Goal: Information Seeking & Learning: Find specific fact

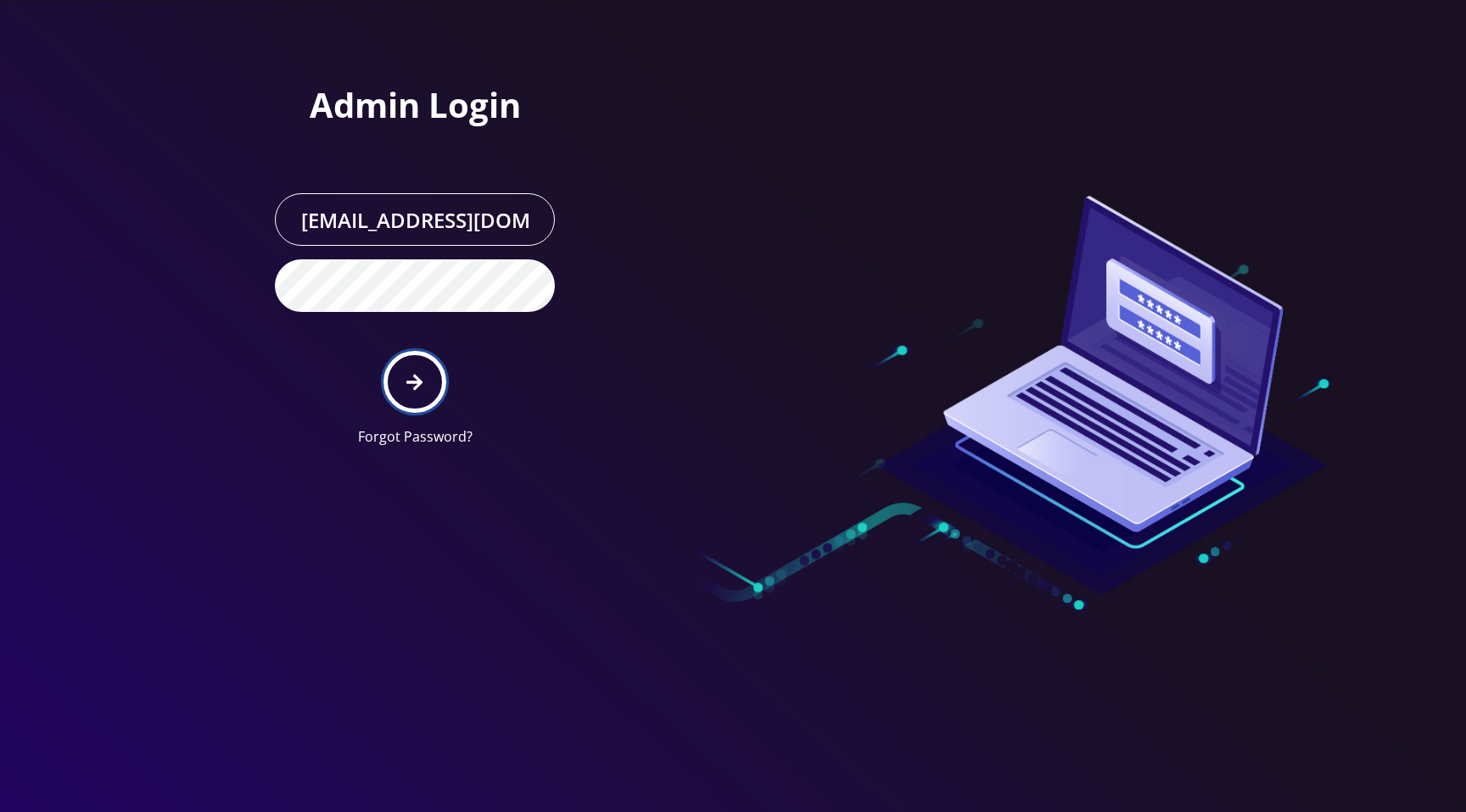
click at [397, 387] on button "submit" at bounding box center [414, 381] width 62 height 62
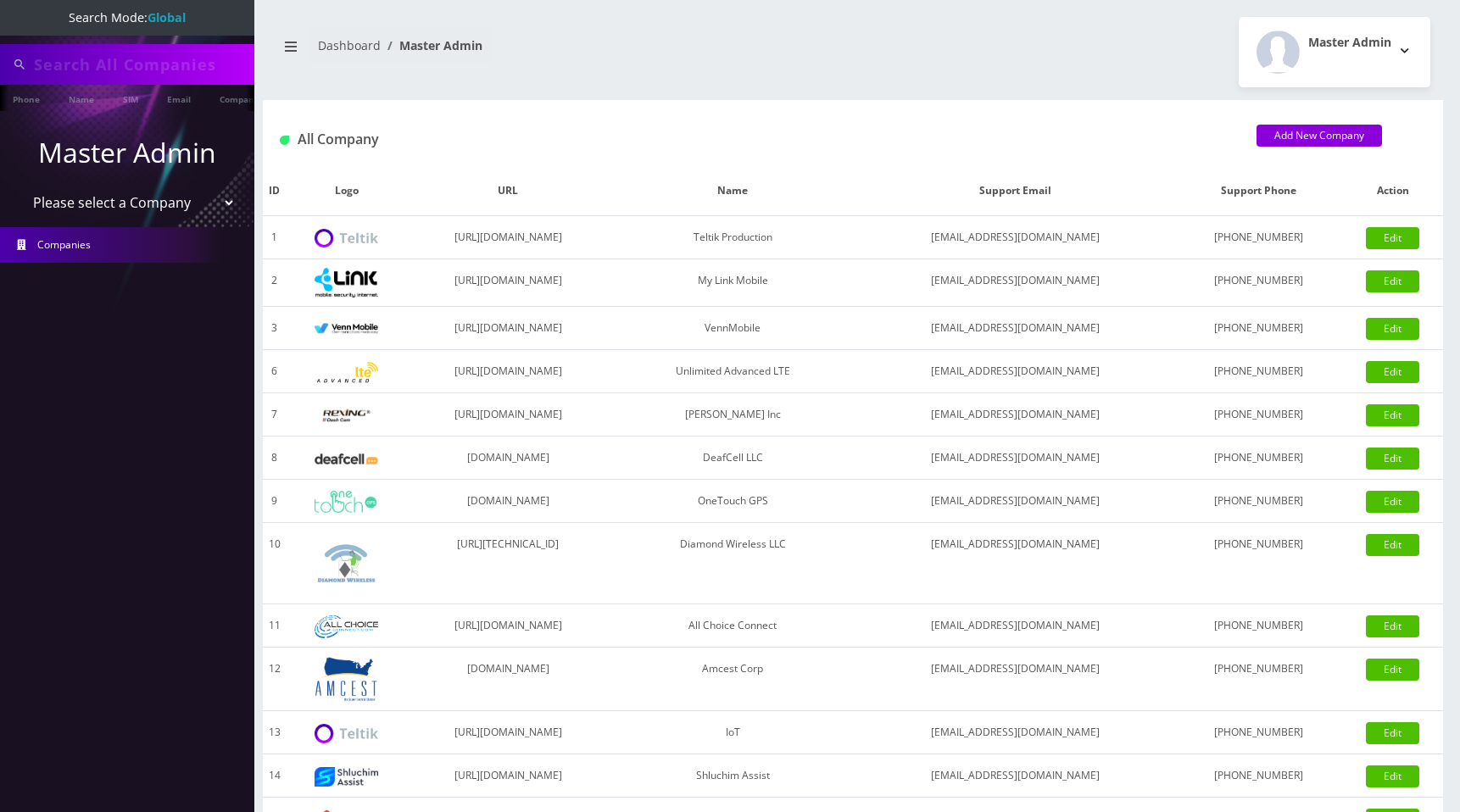
type input "[PERSON_NAME]"
click at [173, 200] on select "Please select a Company Teltik Production My Link Mobile VennMobile Unlimited A…" at bounding box center [127, 204] width 216 height 33
select select "1"
click at [20, 188] on select "Please select a Company Teltik Production My Link Mobile VennMobile Unlimited A…" at bounding box center [127, 204] width 216 height 33
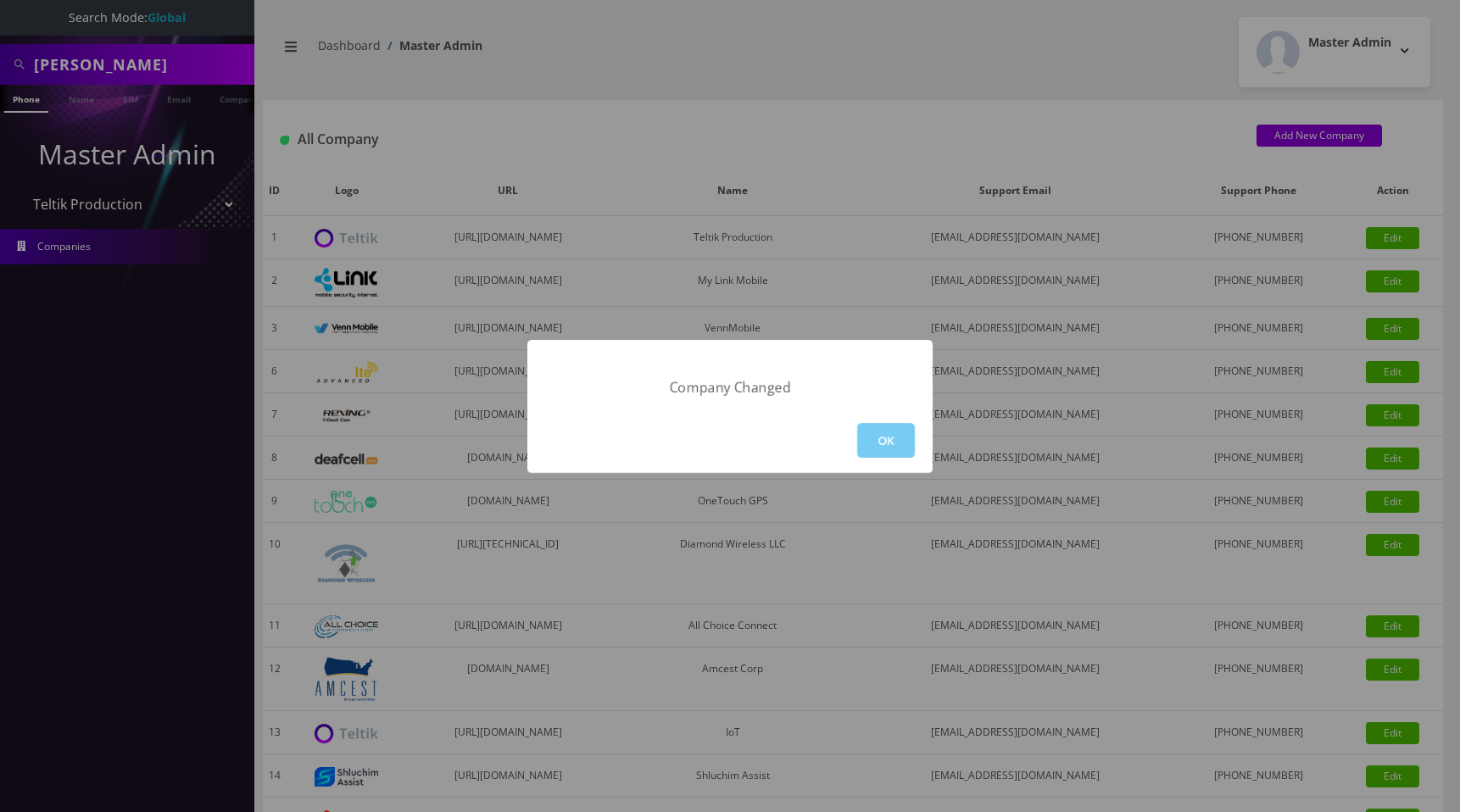
click at [896, 445] on button "OK" at bounding box center [886, 440] width 57 height 34
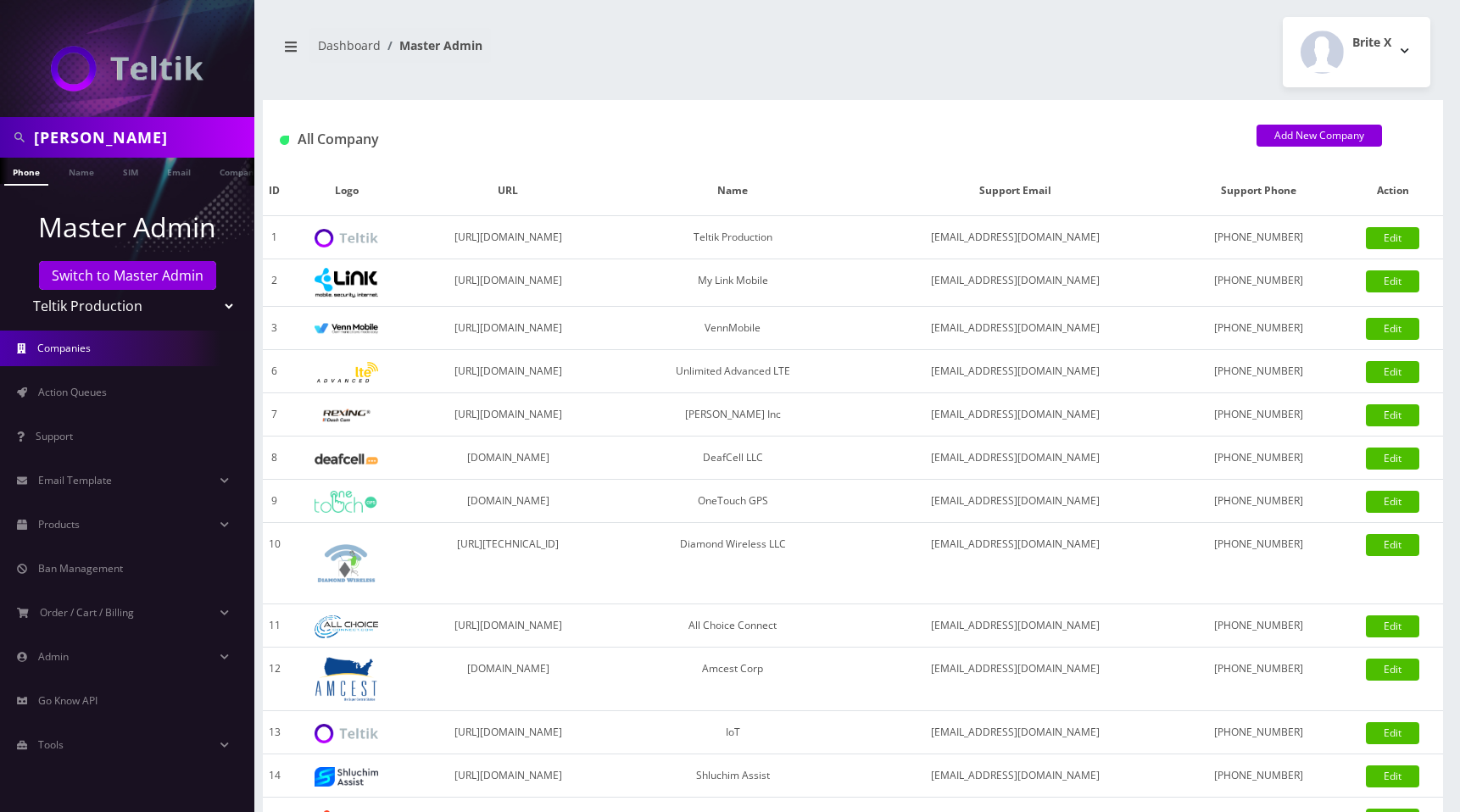
click at [993, 42] on div "Brite X Logout" at bounding box center [1147, 51] width 591 height 70
click at [117, 387] on link "Action Queues" at bounding box center [127, 392] width 254 height 35
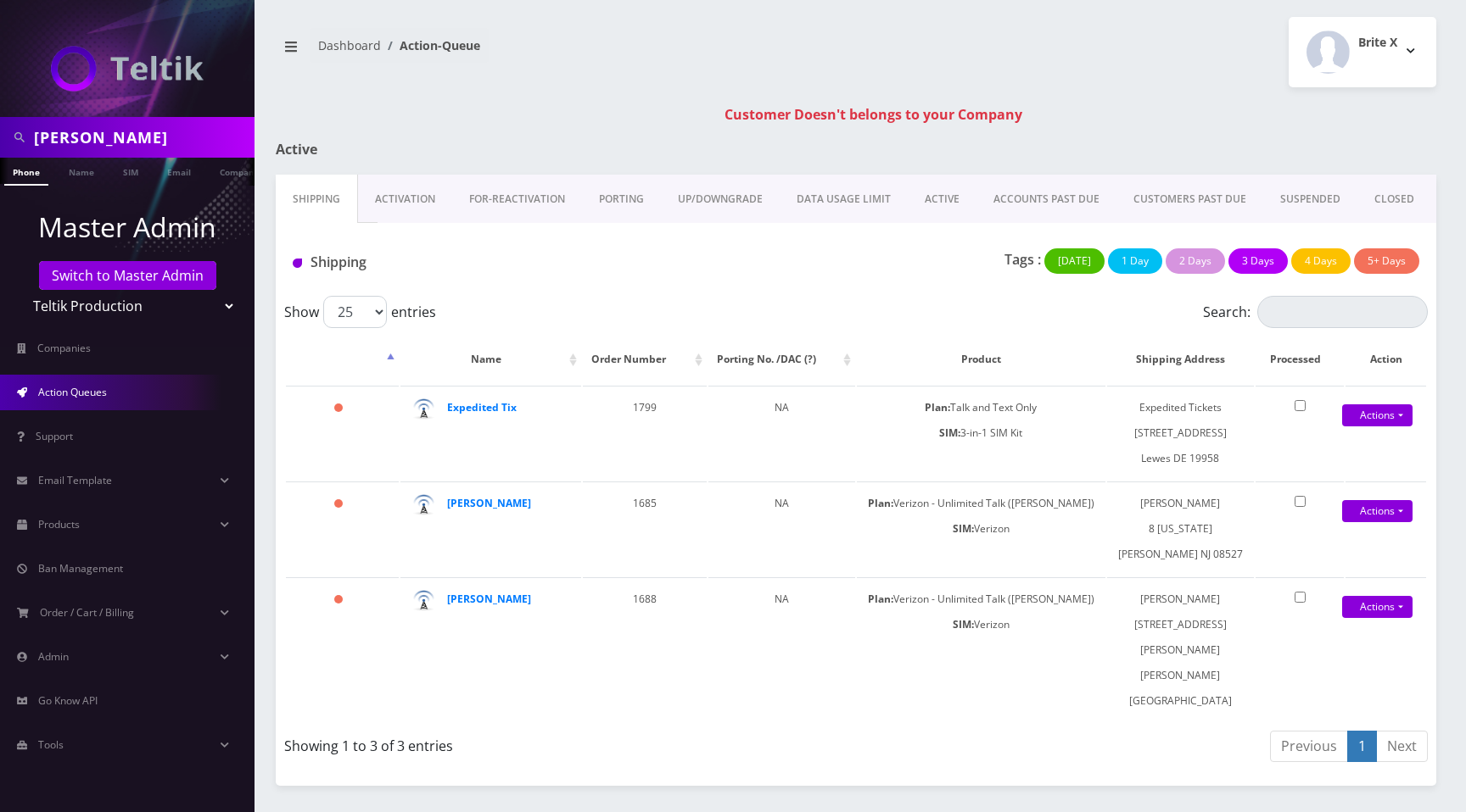
click at [149, 308] on select "Teltik Production My Link Mobile VennMobile Unlimited Advanced LTE Rexing Inc D…" at bounding box center [127, 305] width 216 height 33
select select "13"
click at [20, 290] on select "Teltik Production My Link Mobile VennMobile Unlimited Advanced LTE Rexing Inc D…" at bounding box center [127, 305] width 216 height 33
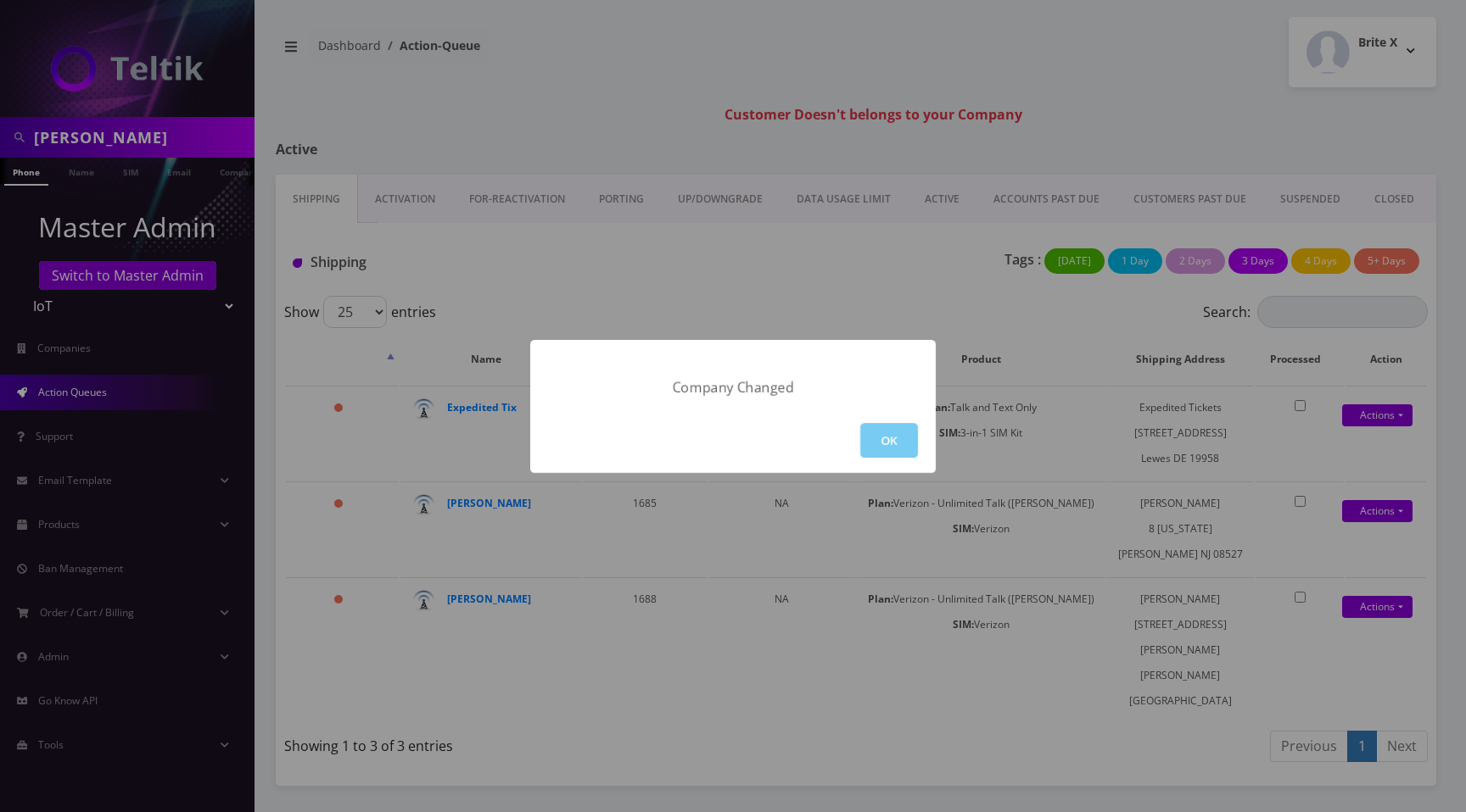
click at [884, 429] on button "OK" at bounding box center [888, 440] width 57 height 34
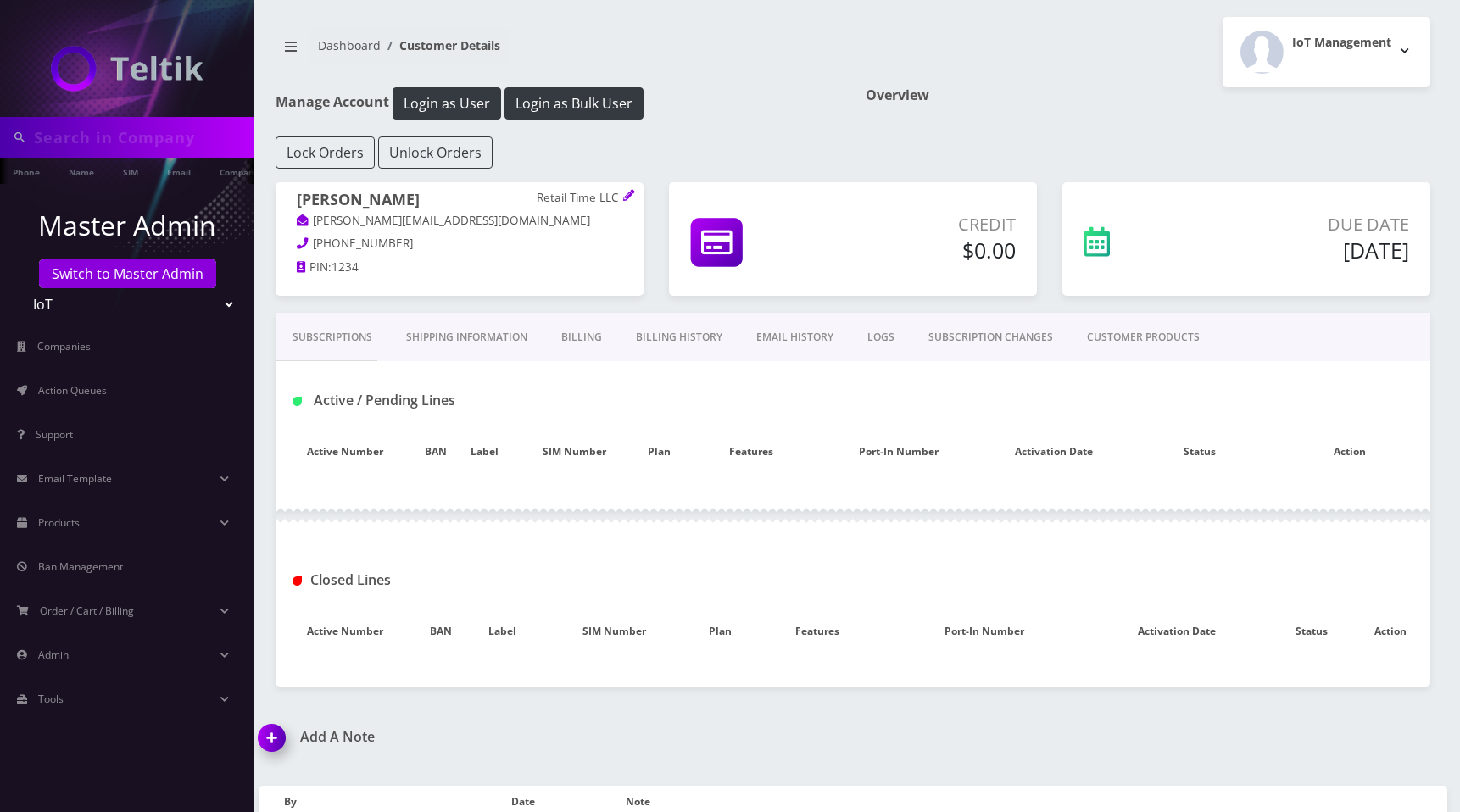
type input "[PERSON_NAME]"
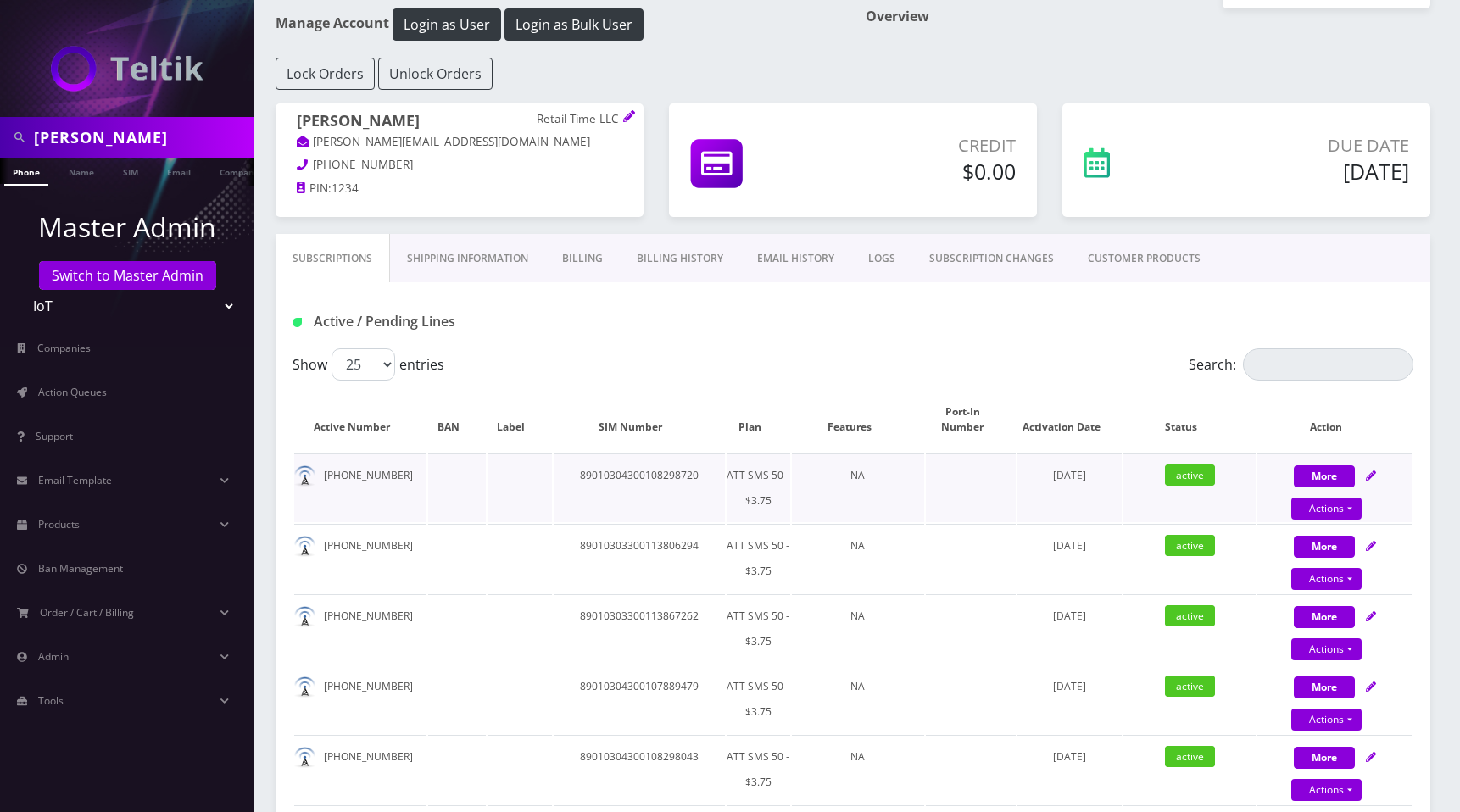
scroll to position [78, 0]
click at [795, 256] on link "EMAIL HISTORY" at bounding box center [796, 259] width 111 height 49
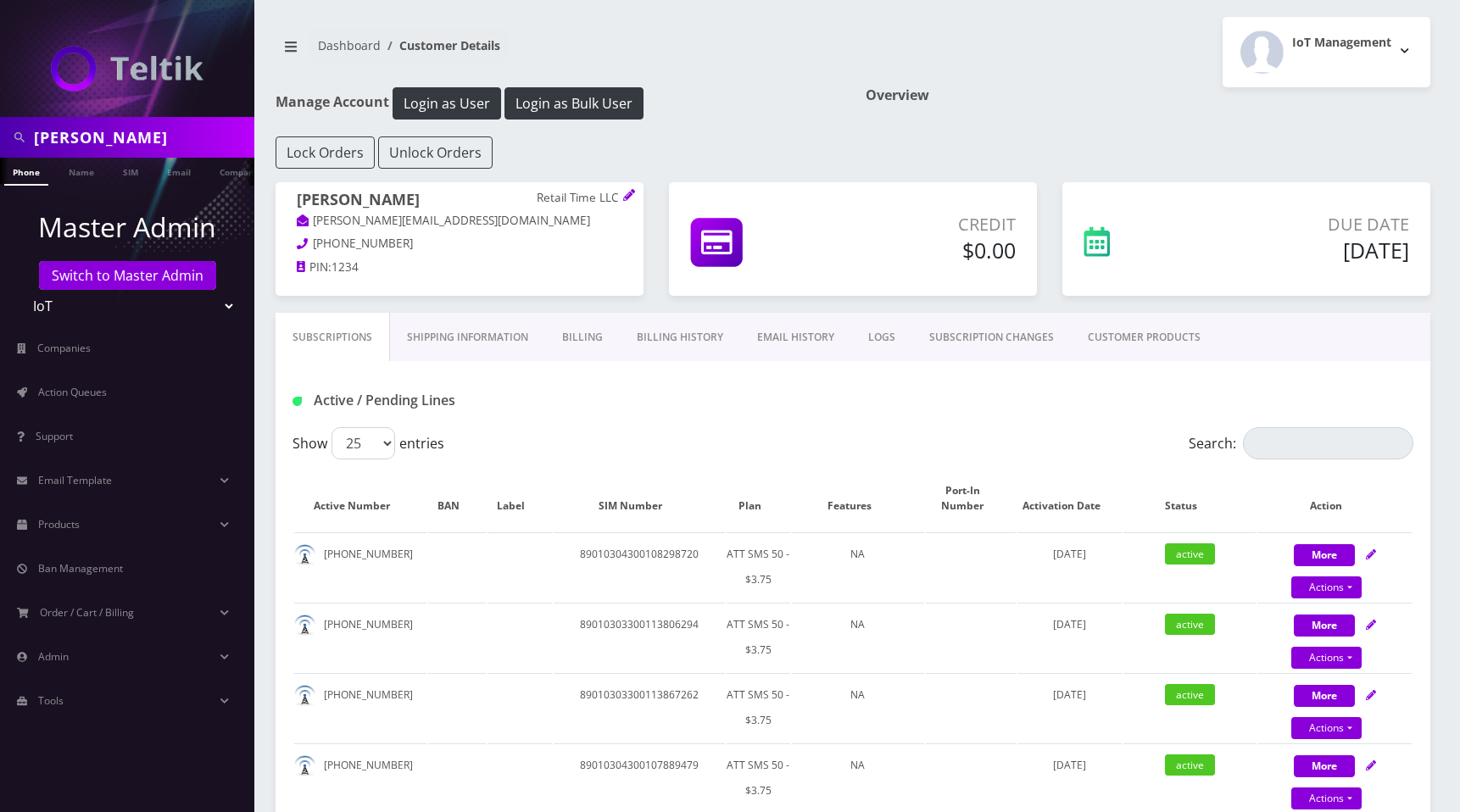
click at [794, 336] on link "EMAIL HISTORY" at bounding box center [796, 337] width 111 height 49
click at [1089, 57] on div "IoT Management Logout" at bounding box center [1147, 51] width 591 height 70
click at [1057, 82] on div "IoT Management Logout" at bounding box center [1147, 51] width 591 height 70
click at [1093, 92] on h1 "Overview" at bounding box center [1147, 96] width 565 height 16
click at [1052, 112] on div "Overview" at bounding box center [1147, 112] width 591 height 49
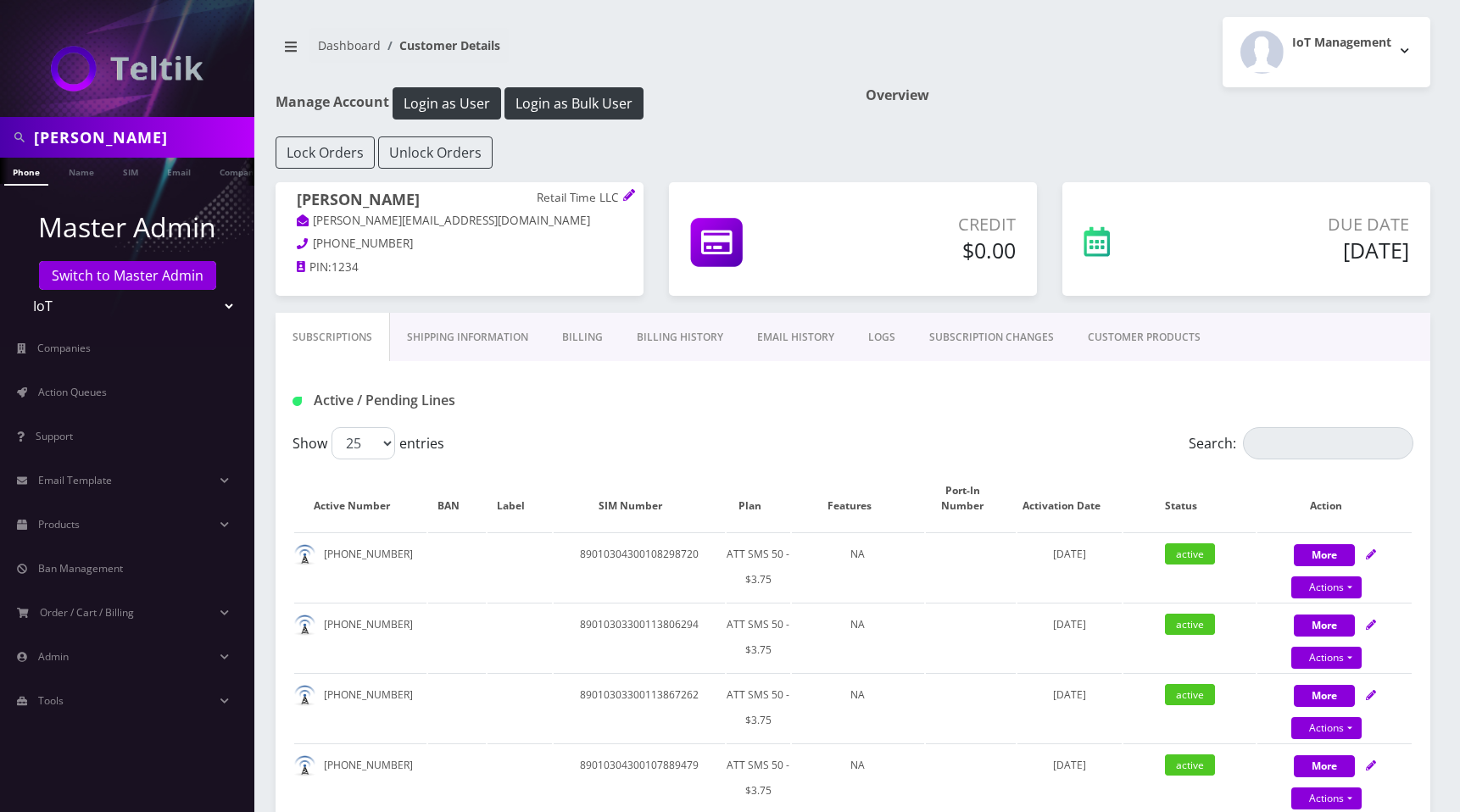
click at [1029, 116] on div "Overview" at bounding box center [1147, 112] width 591 height 49
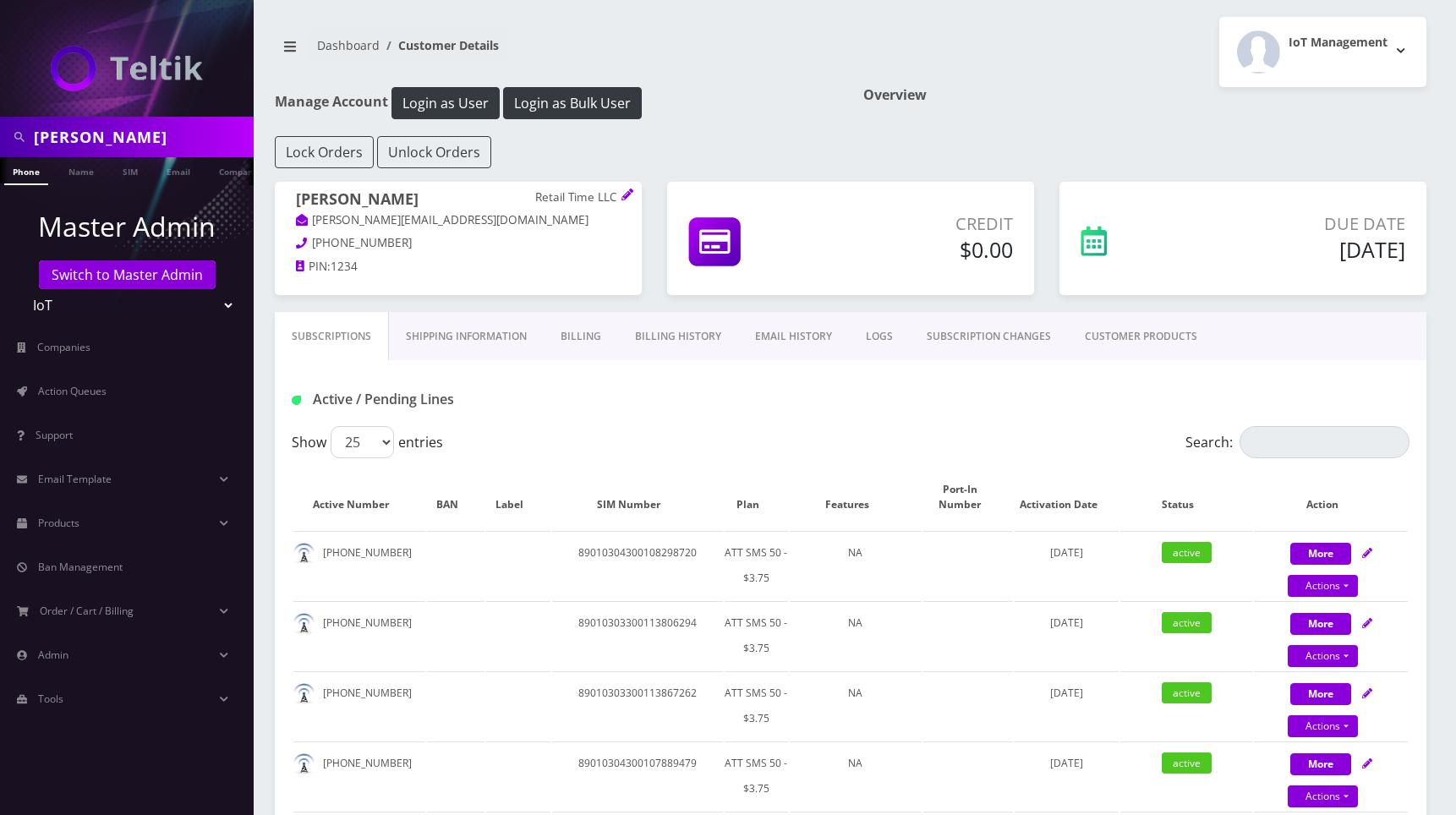
click at [793, 342] on link "EMAIL HISTORY" at bounding box center [793, 336] width 111 height 49
click at [1026, 105] on div "Overview" at bounding box center [1144, 112] width 589 height 49
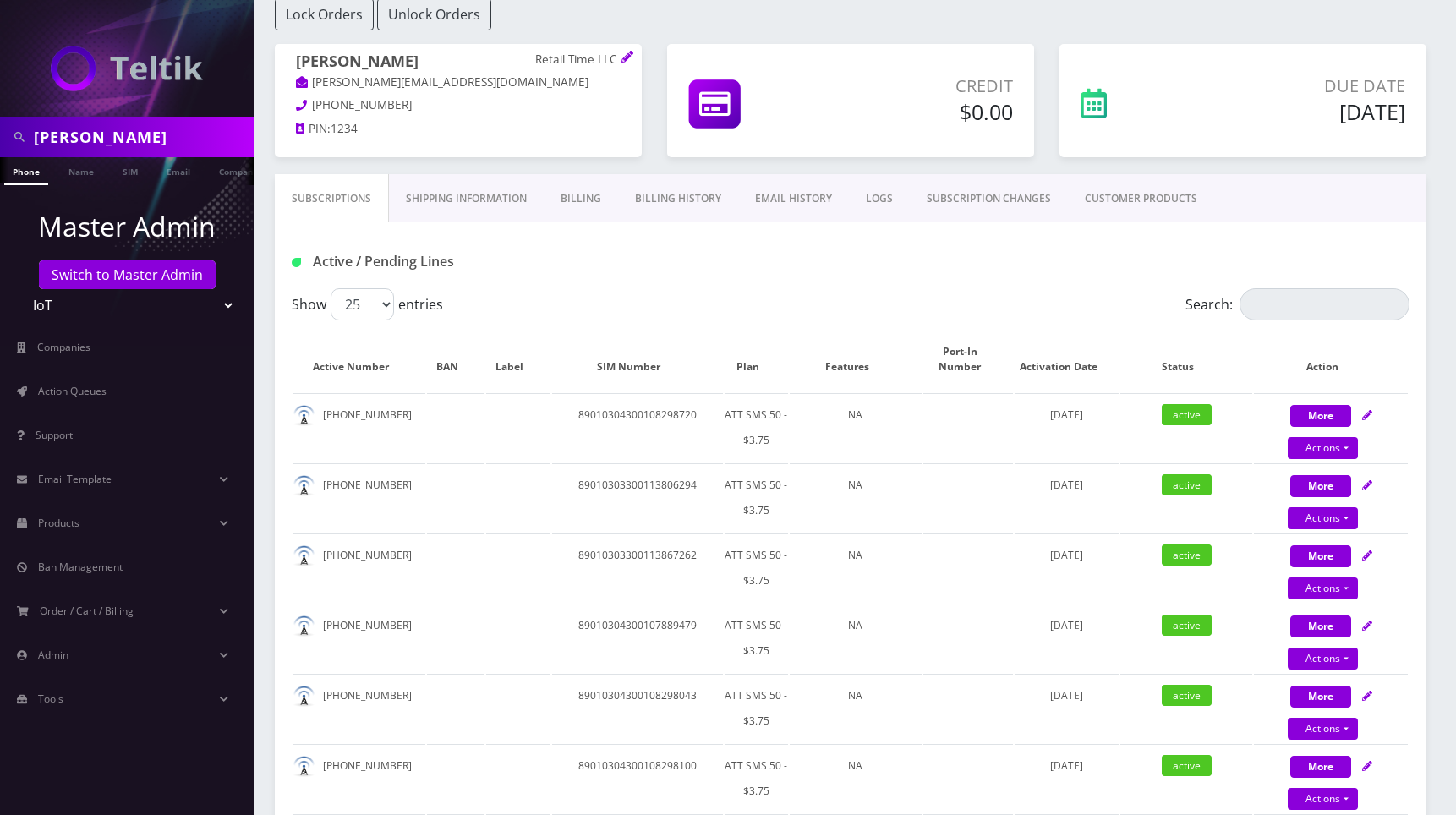
scroll to position [140, 0]
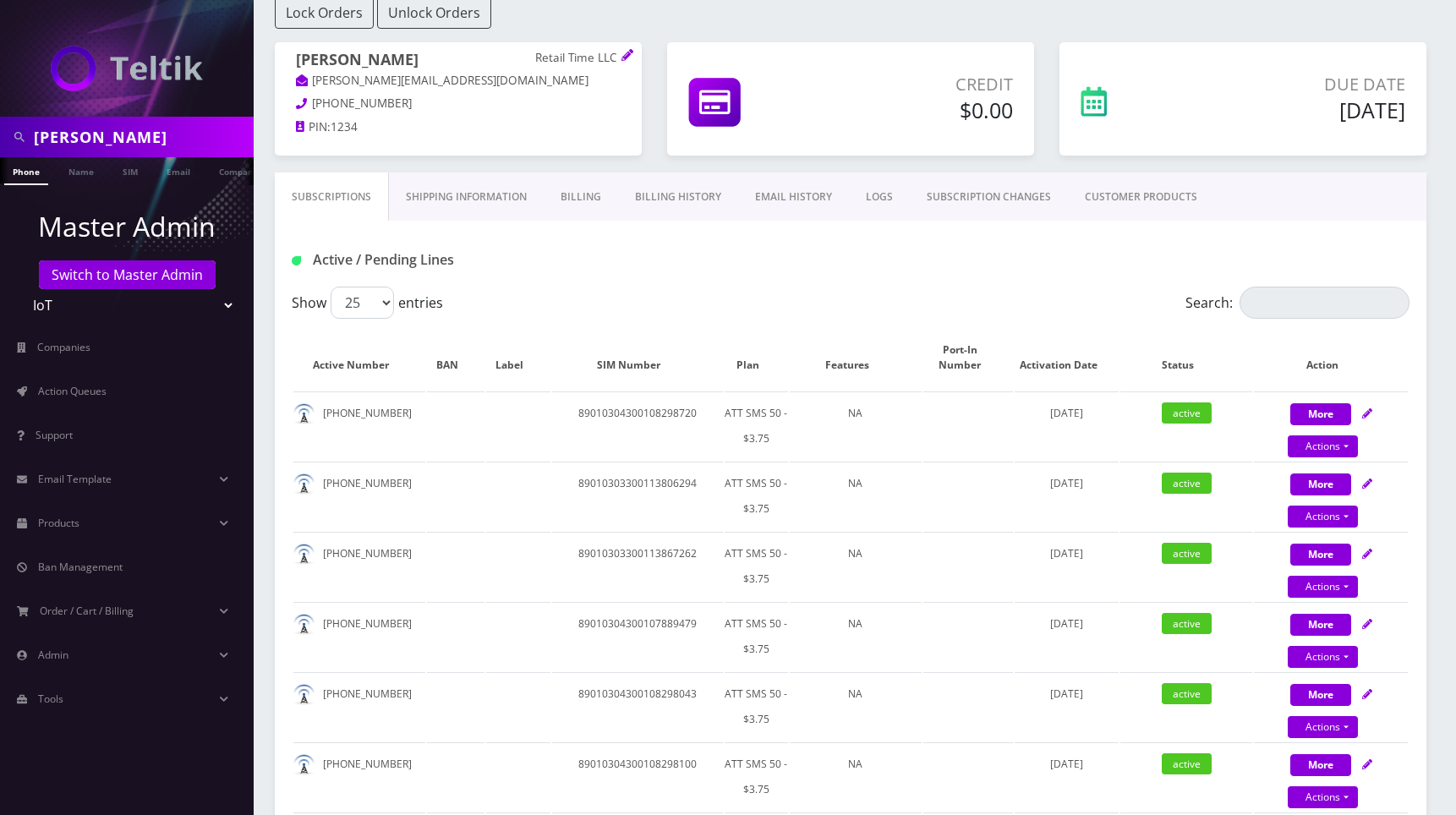
click at [793, 198] on link "EMAIL HISTORY" at bounding box center [793, 197] width 111 height 49
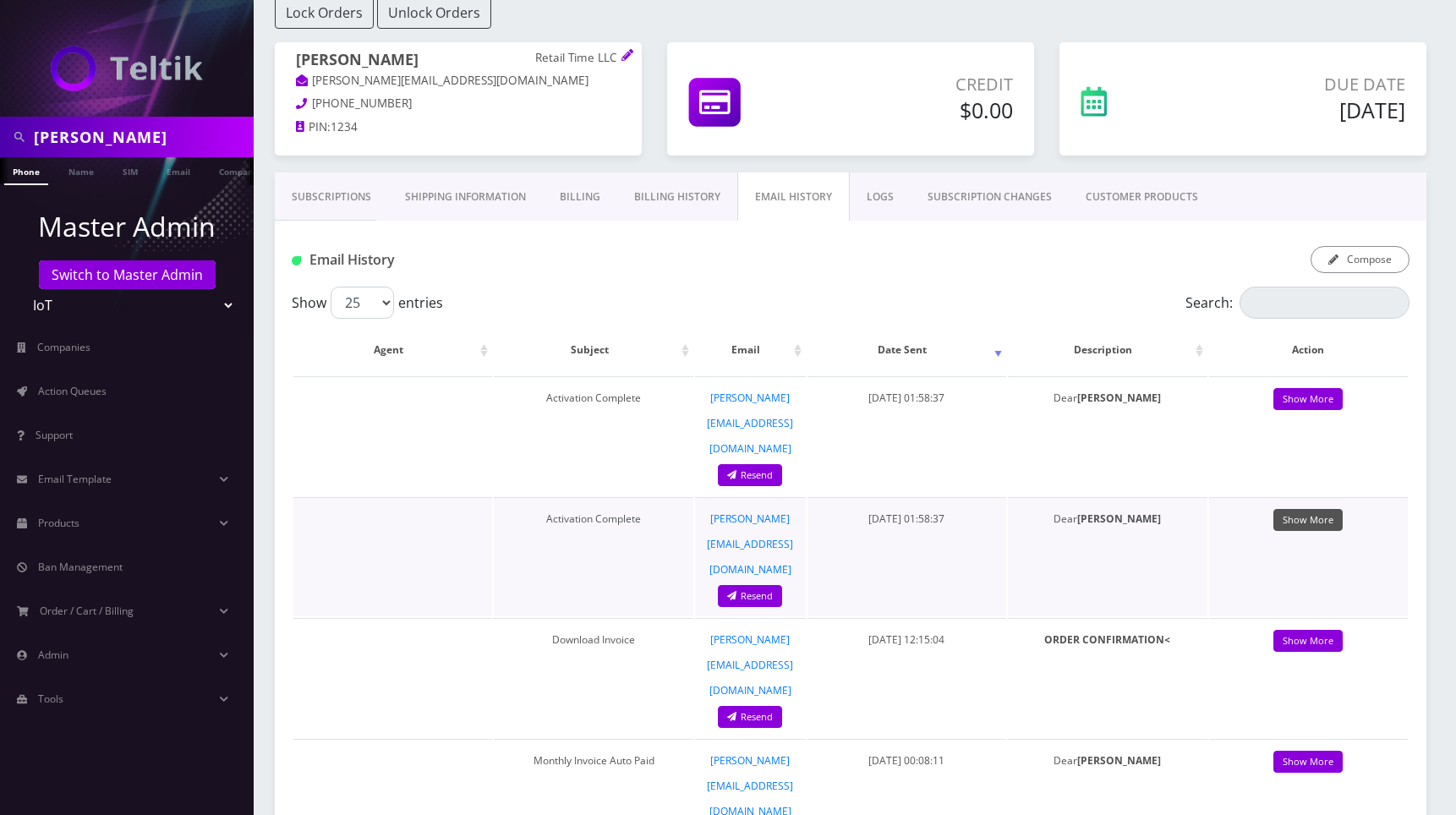
click at [1331, 509] on link "Show More" at bounding box center [1309, 520] width 70 height 23
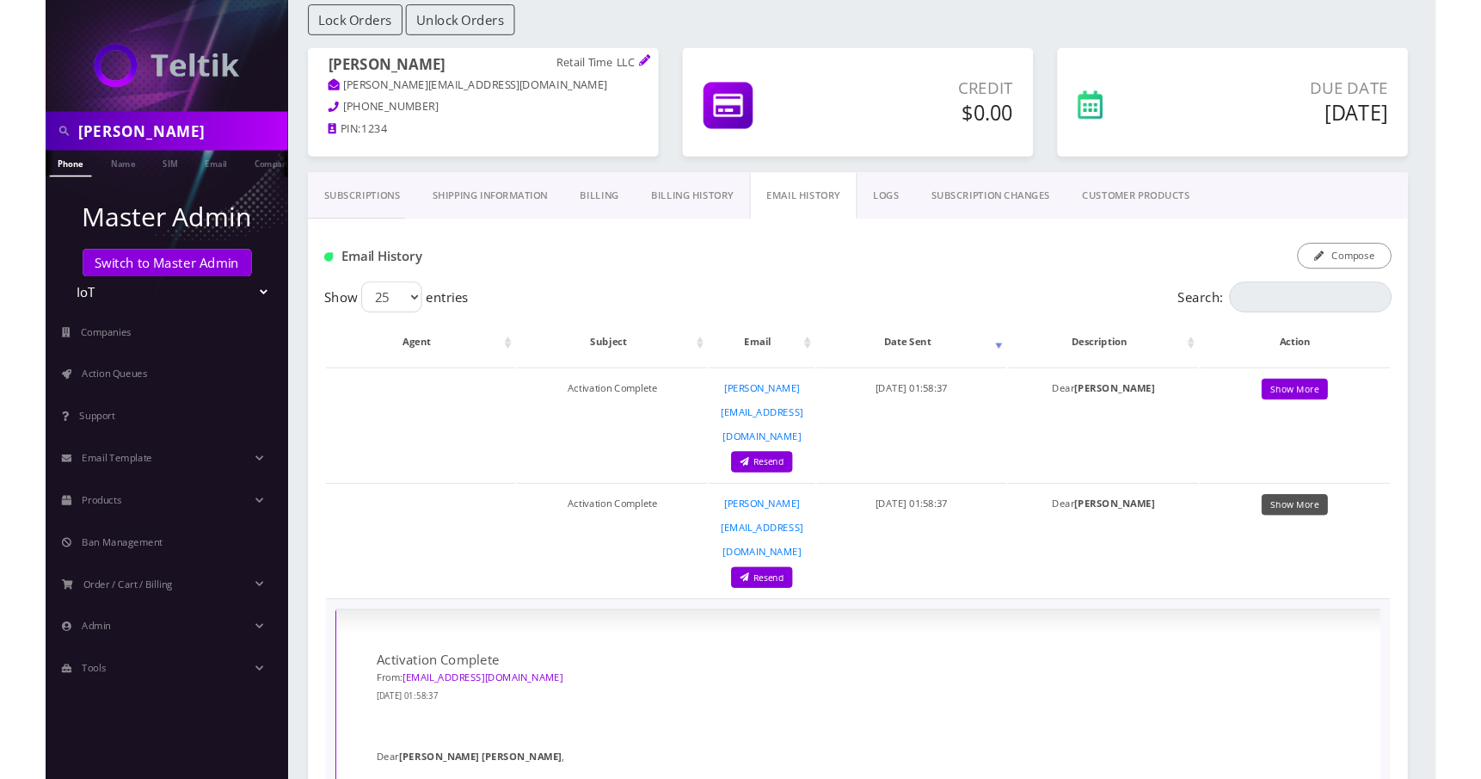
scroll to position [122, 0]
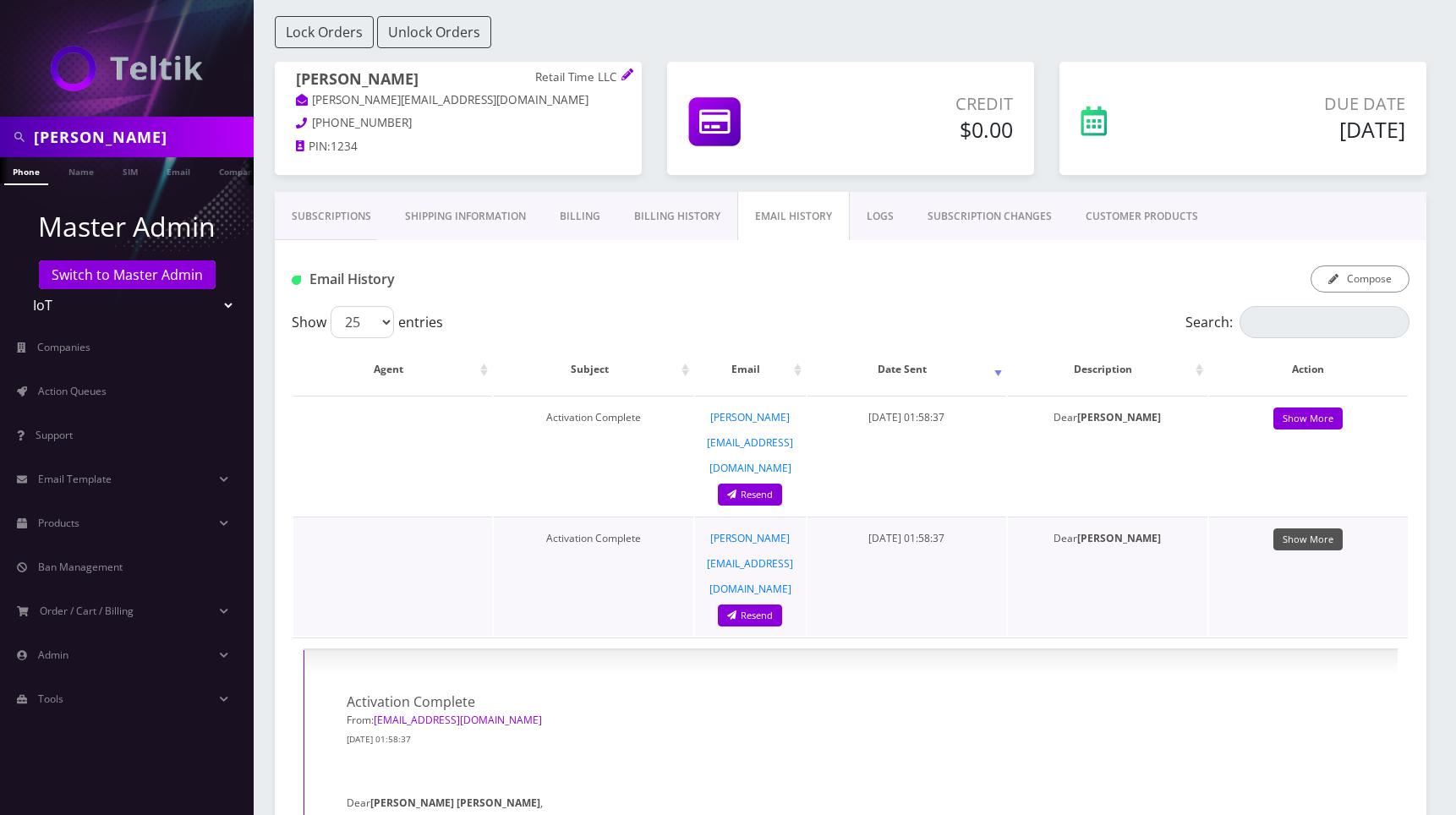
click at [1300, 529] on link "Show More" at bounding box center [1309, 540] width 70 height 23
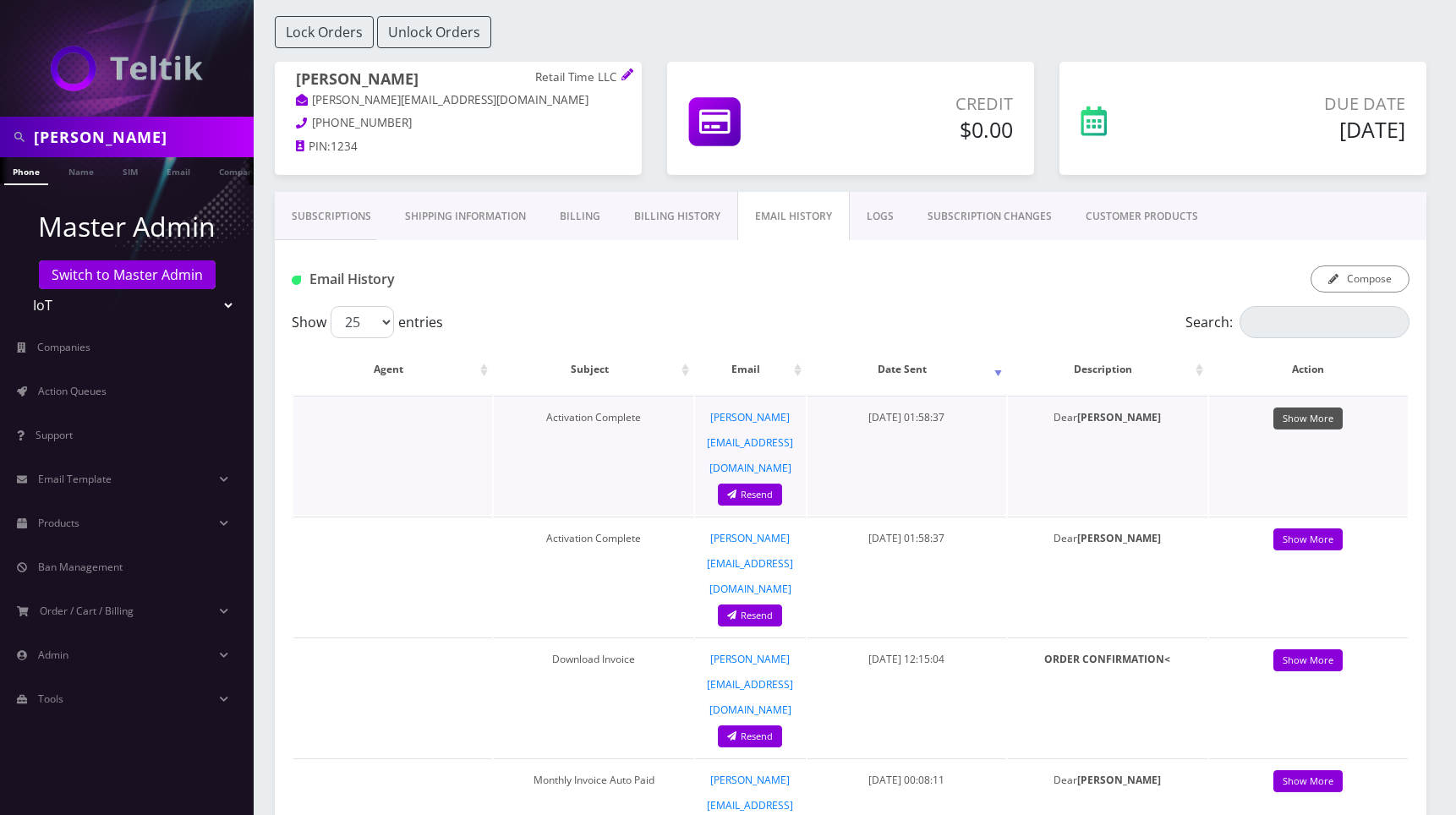
click at [1317, 423] on link "Show More" at bounding box center [1309, 419] width 70 height 23
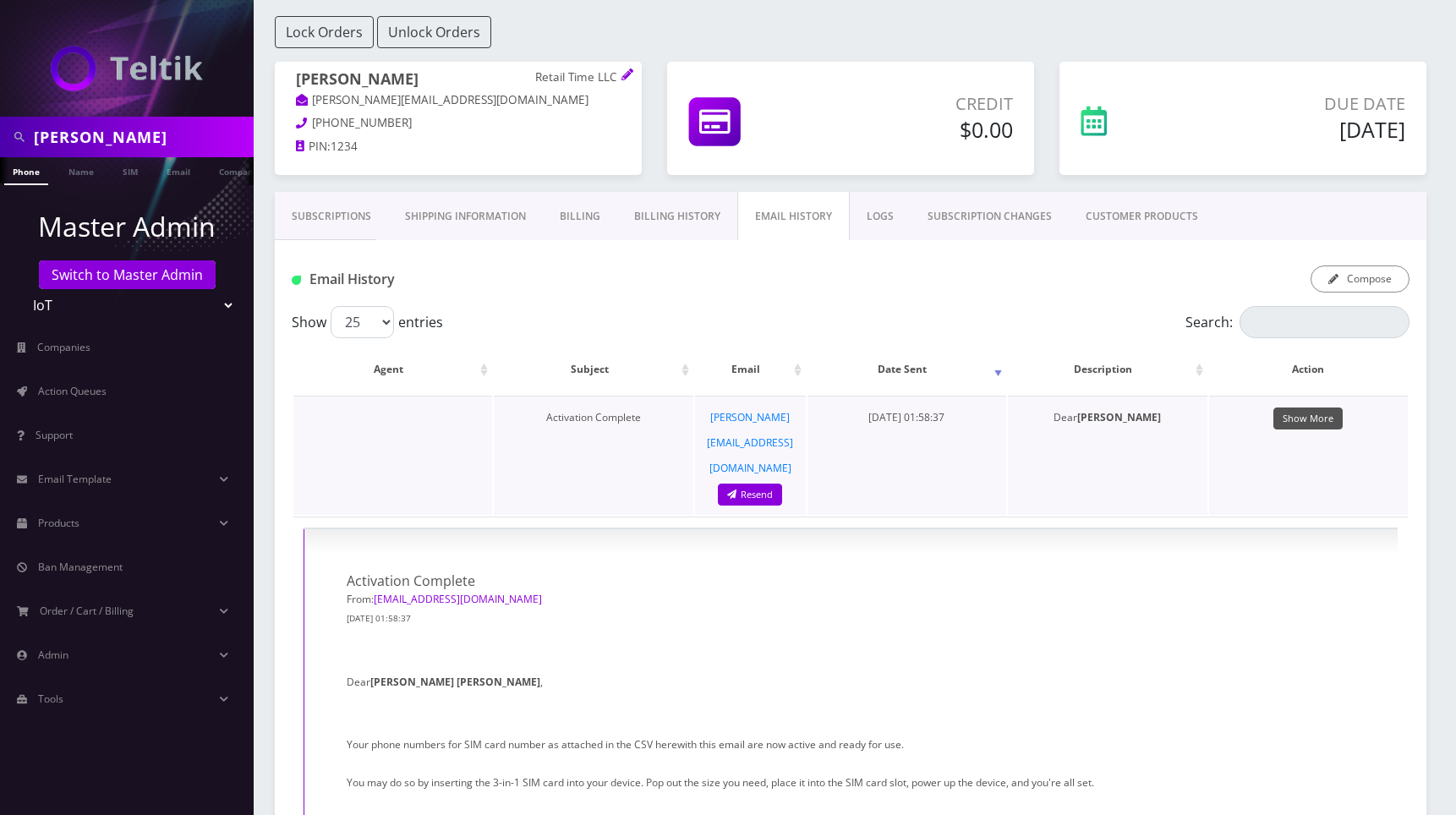
click at [1317, 423] on link "Show More" at bounding box center [1309, 419] width 70 height 23
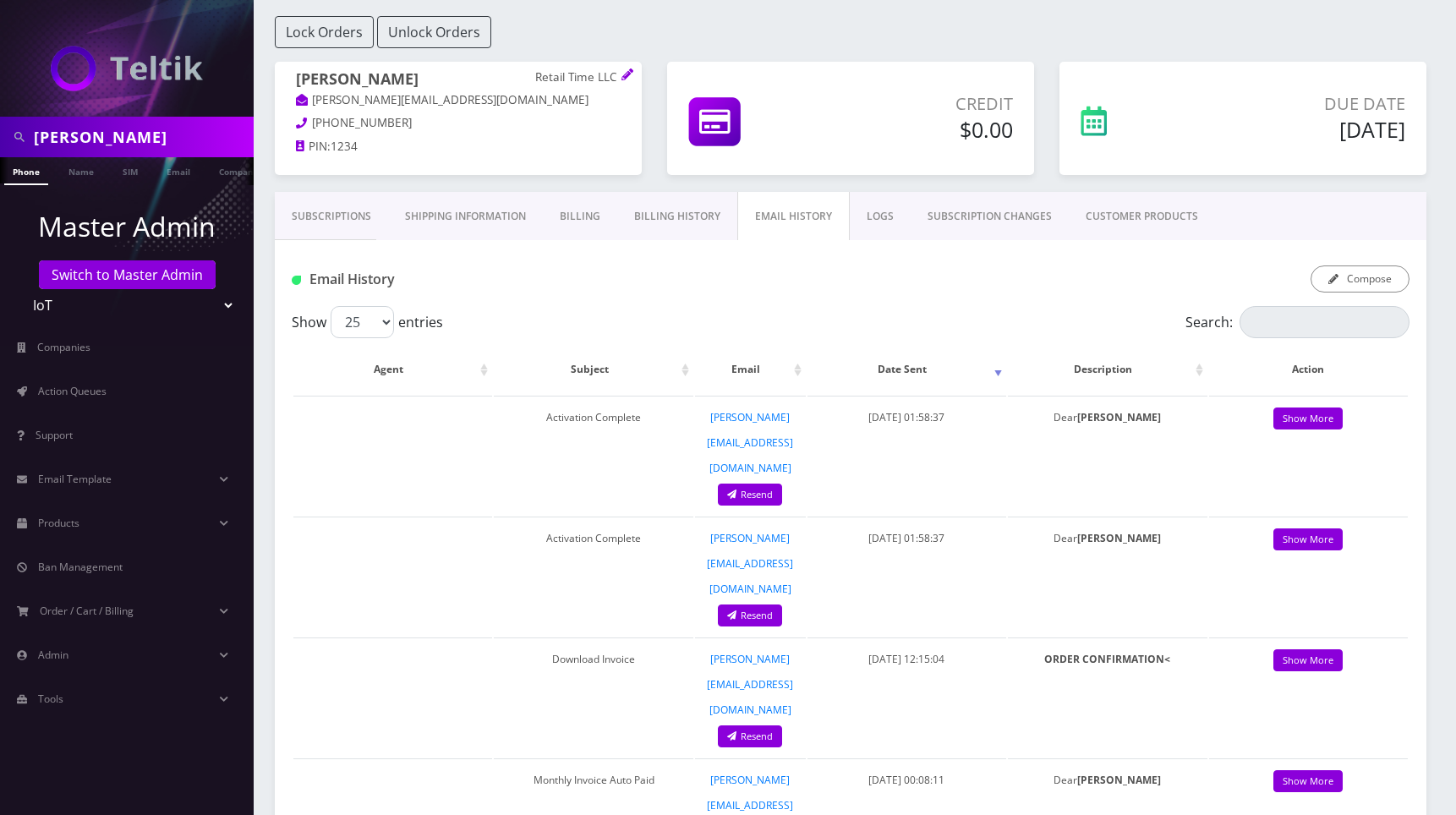
click at [1104, 33] on div "Lock Orders Unlock Orders" at bounding box center [850, 31] width 1177 height 32
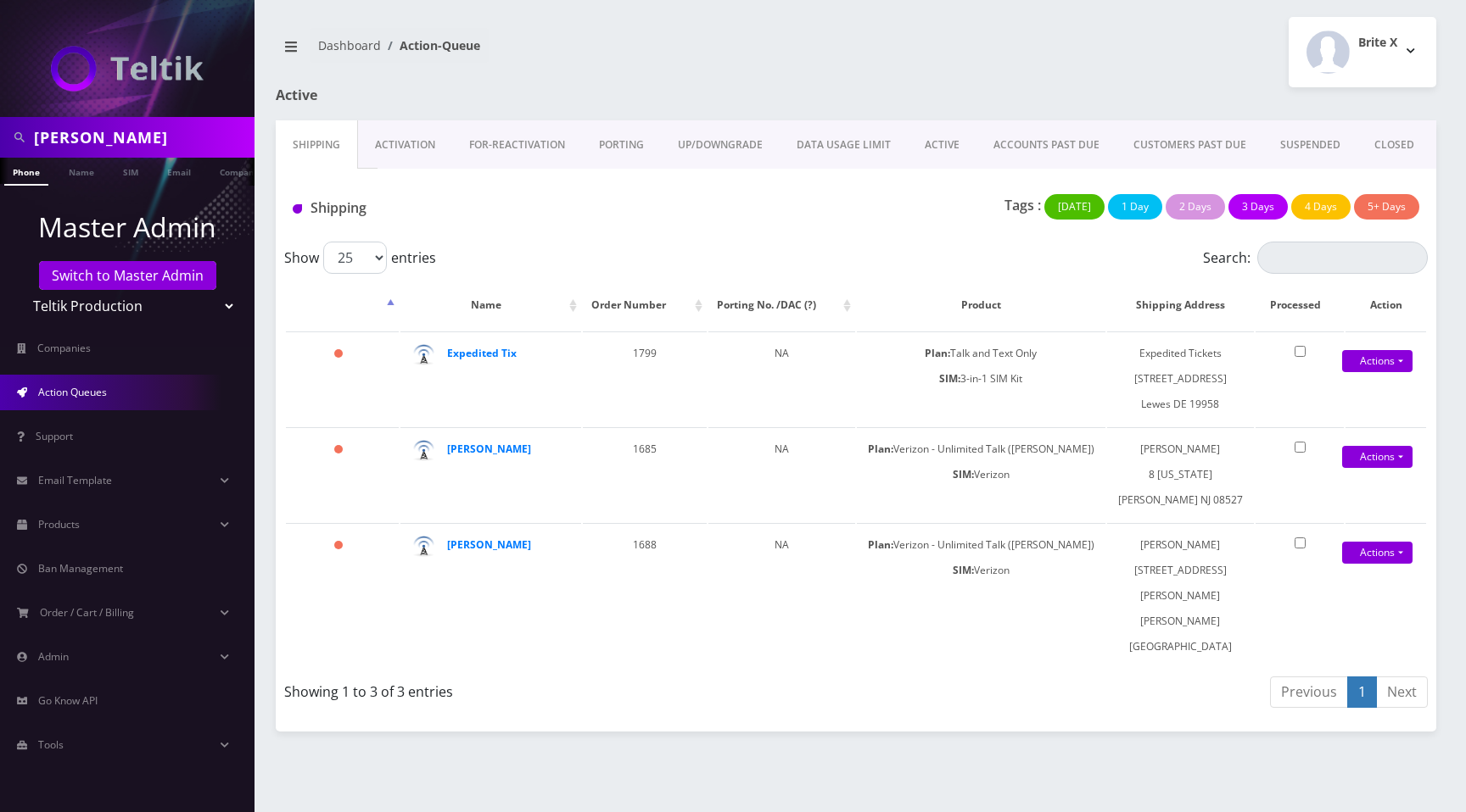
click at [1056, 5] on div "[PERSON_NAME] Phone Name SIM Email Company Customer Dashboard Action-Queue Brit…" at bounding box center [855, 406] width 1220 height 812
click at [956, 63] on div "Brite X Logout" at bounding box center [1152, 51] width 593 height 70
click at [1079, 65] on div "Brite X Logout" at bounding box center [1152, 51] width 593 height 70
